Goal: Task Accomplishment & Management: Manage account settings

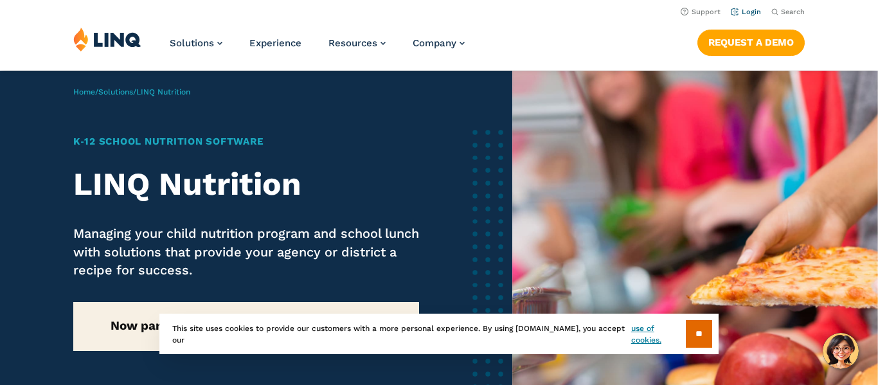
click at [755, 10] on link "Login" at bounding box center [746, 12] width 30 height 8
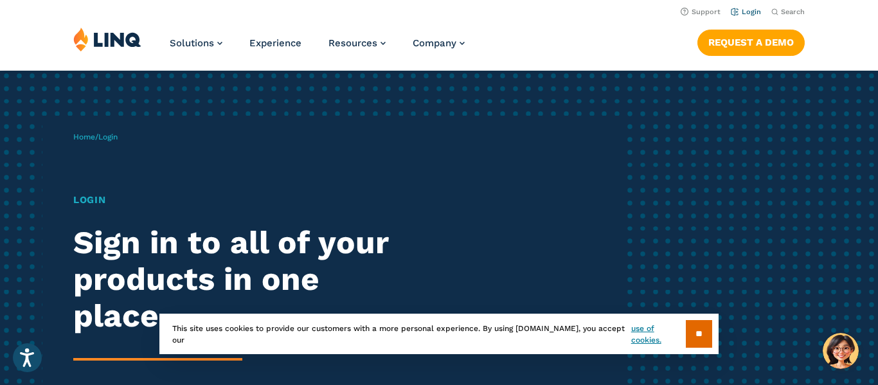
click at [753, 11] on link "Login" at bounding box center [746, 12] width 30 height 8
click at [692, 328] on input "**" at bounding box center [699, 334] width 26 height 28
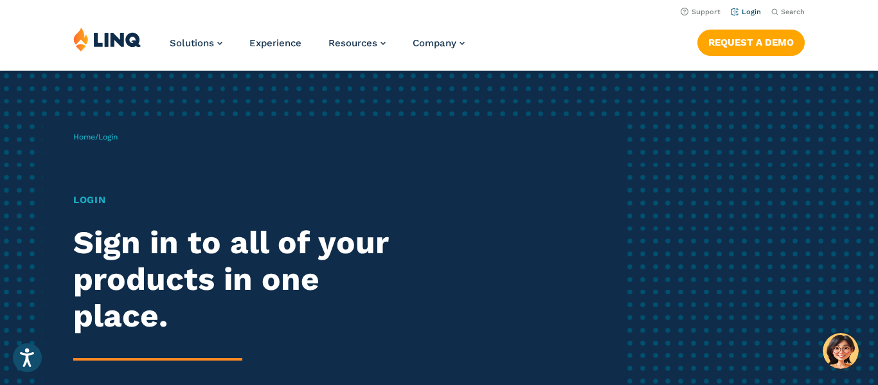
click at [753, 14] on link "Login" at bounding box center [746, 12] width 30 height 8
click at [752, 8] on link "Login" at bounding box center [746, 12] width 30 height 8
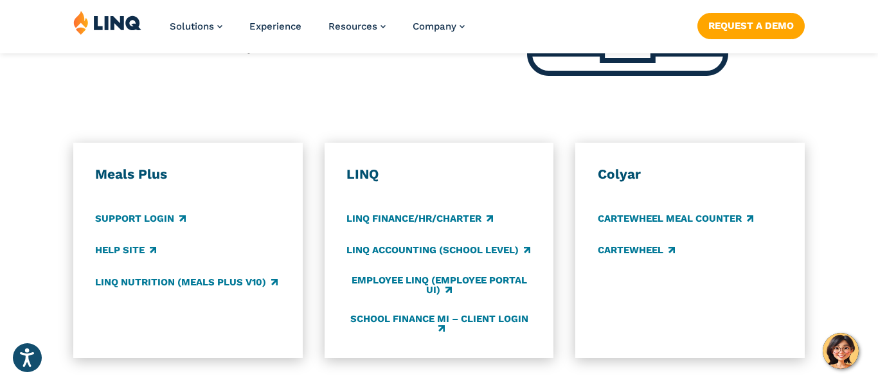
scroll to position [660, 0]
